Goal: Task Accomplishment & Management: Use online tool/utility

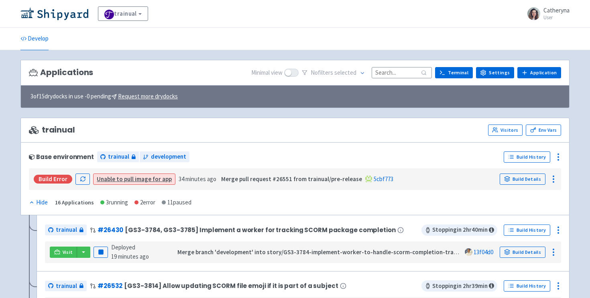
click at [402, 70] on input at bounding box center [402, 72] width 60 height 11
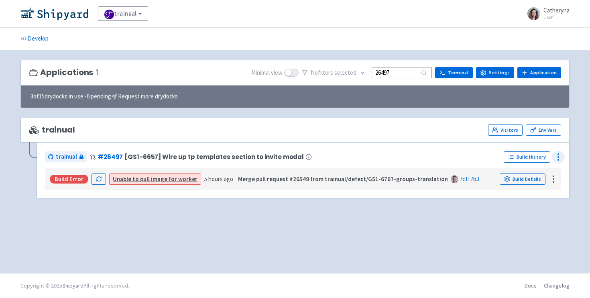
type input "26497"
click at [558, 157] on circle at bounding box center [558, 157] width 1 height 1
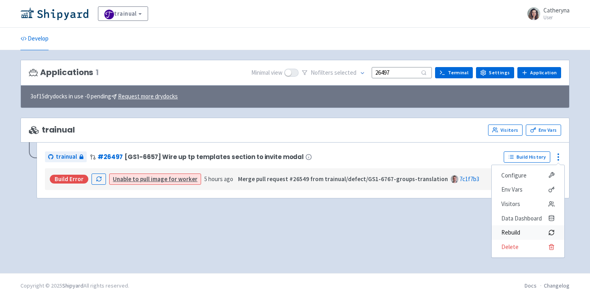
click at [505, 234] on span "Rebuild" at bounding box center [511, 232] width 19 height 11
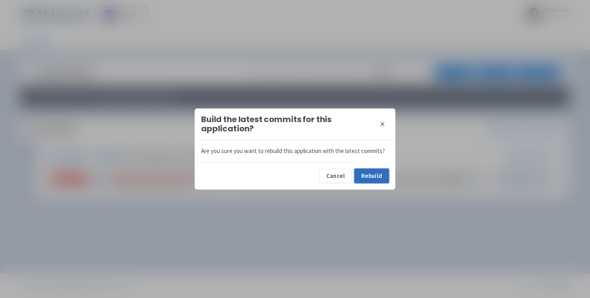
click at [373, 179] on button "Rebuild" at bounding box center [372, 176] width 35 height 14
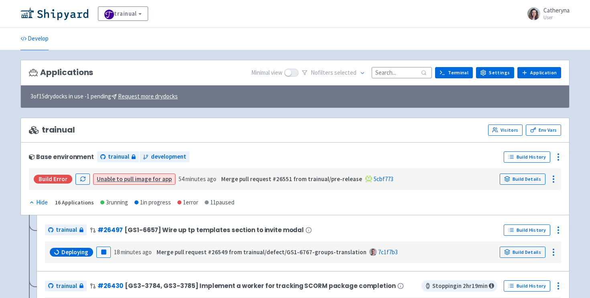
click at [417, 74] on input at bounding box center [402, 72] width 60 height 11
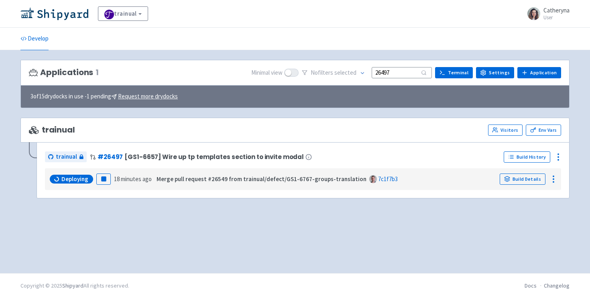
type input "26497"
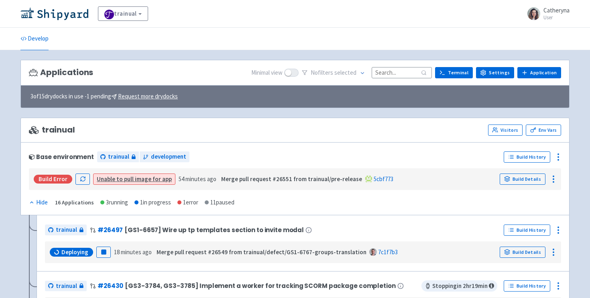
click at [384, 75] on input at bounding box center [402, 72] width 60 height 11
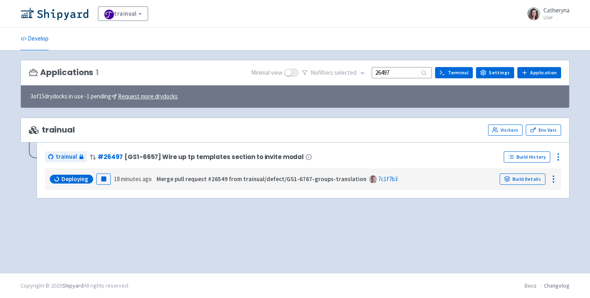
type input "26497"
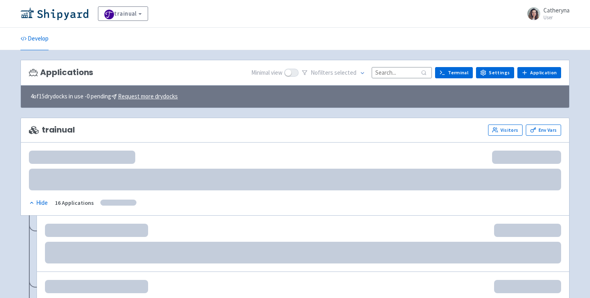
click at [396, 73] on input at bounding box center [402, 72] width 60 height 11
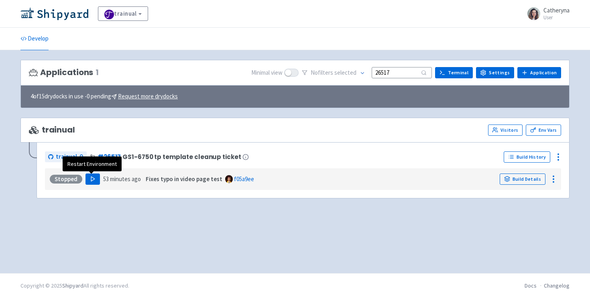
type input "26517"
click at [88, 180] on button "Play" at bounding box center [93, 178] width 14 height 11
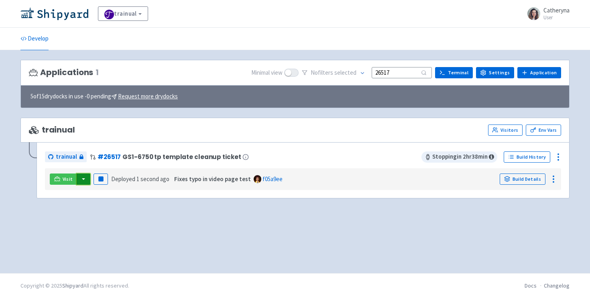
click at [86, 181] on button "button" at bounding box center [84, 178] width 14 height 11
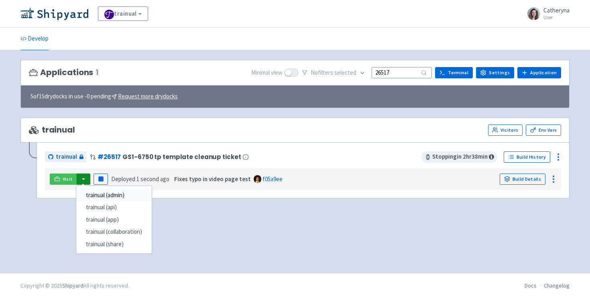
click at [129, 194] on link "trainual (admin)" at bounding box center [113, 195] width 75 height 12
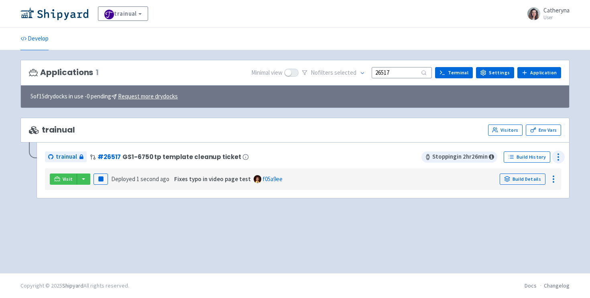
click at [564, 157] on div at bounding box center [558, 157] width 13 height 13
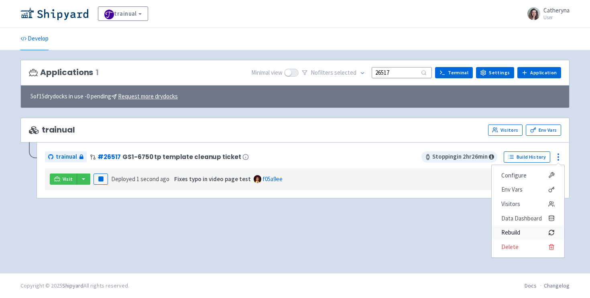
click at [511, 230] on span "Rebuild" at bounding box center [511, 232] width 19 height 11
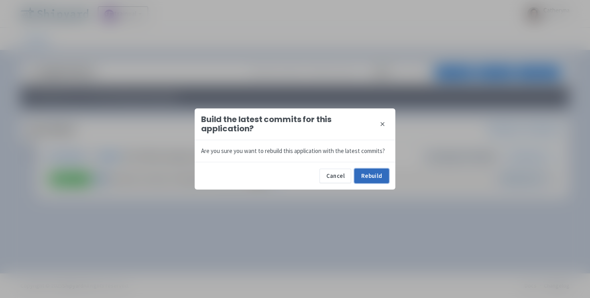
click at [376, 179] on button "Rebuild" at bounding box center [372, 176] width 35 height 14
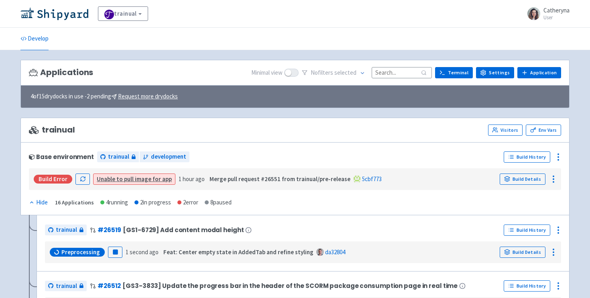
click at [396, 73] on input at bounding box center [402, 72] width 60 height 11
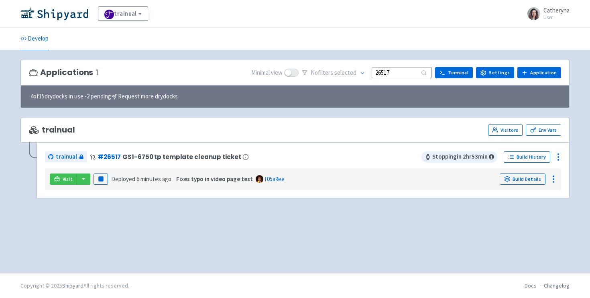
type input "26517"
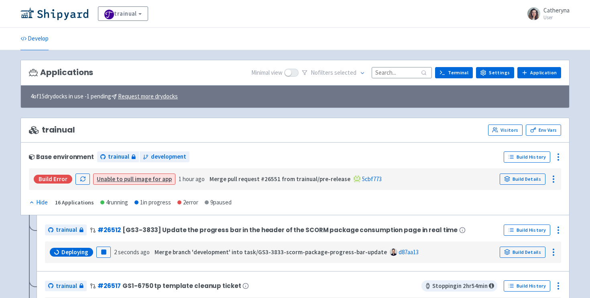
click at [411, 70] on input at bounding box center [402, 72] width 60 height 11
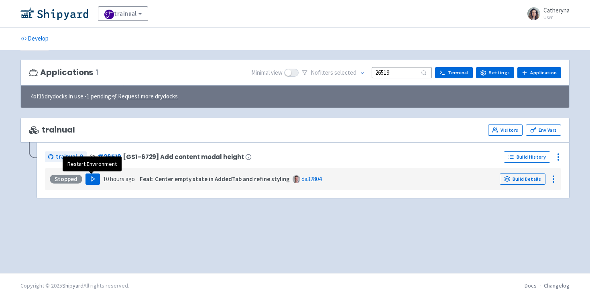
type input "26519"
click at [96, 178] on button "Play" at bounding box center [93, 178] width 14 height 11
